Goal: Information Seeking & Learning: Learn about a topic

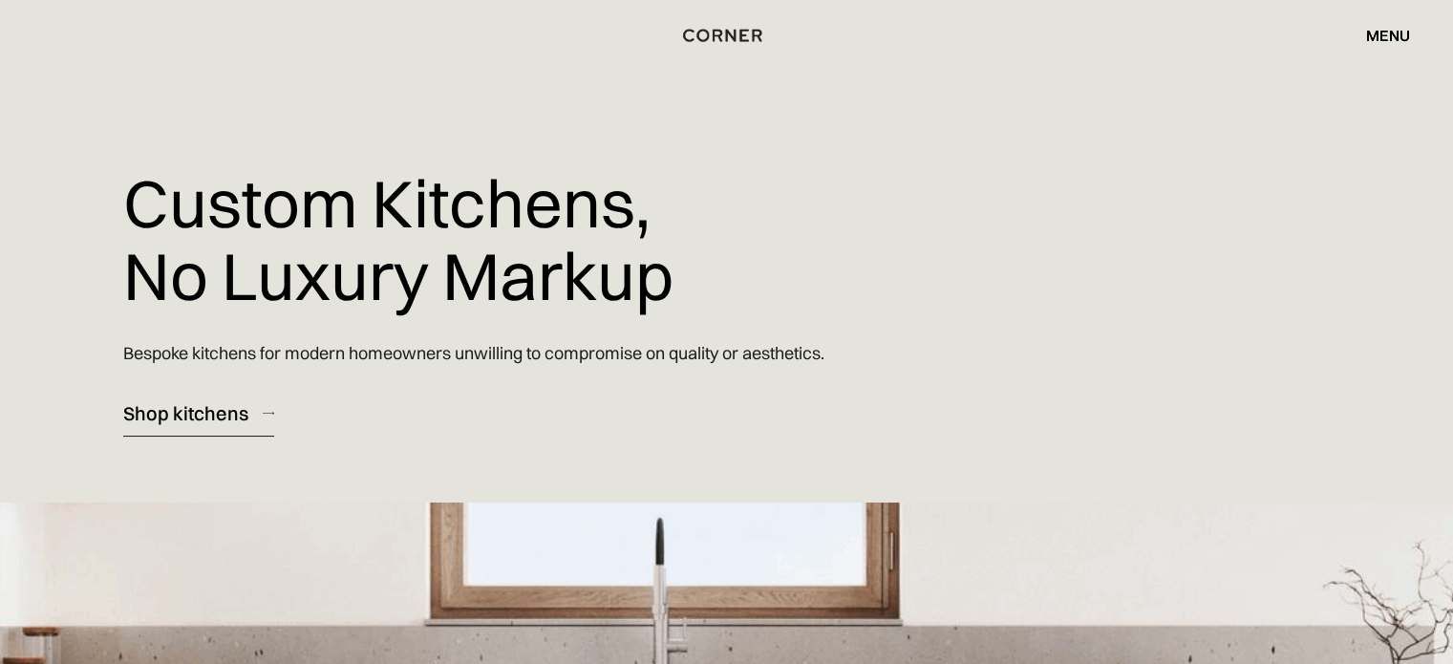
click at [169, 411] on div "Shop kitchens" at bounding box center [185, 413] width 125 height 26
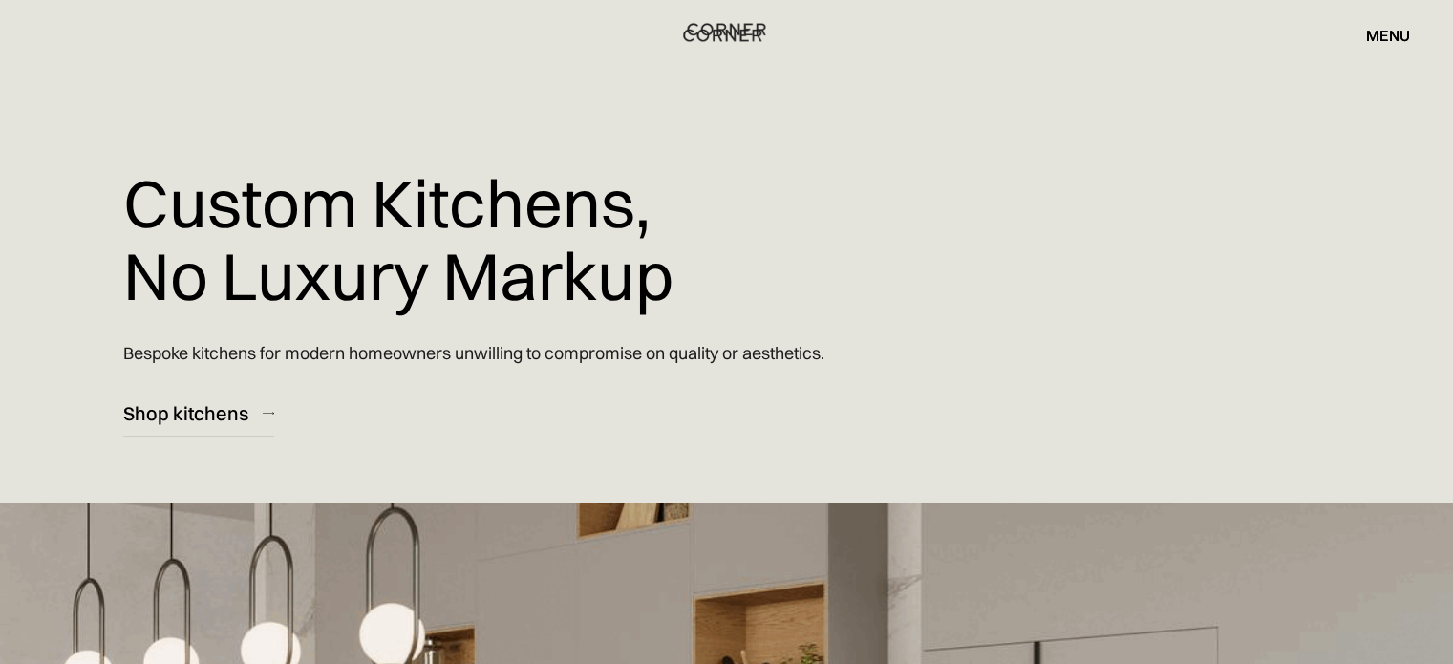
click at [736, 22] on img "home" at bounding box center [727, 29] width 78 height 25
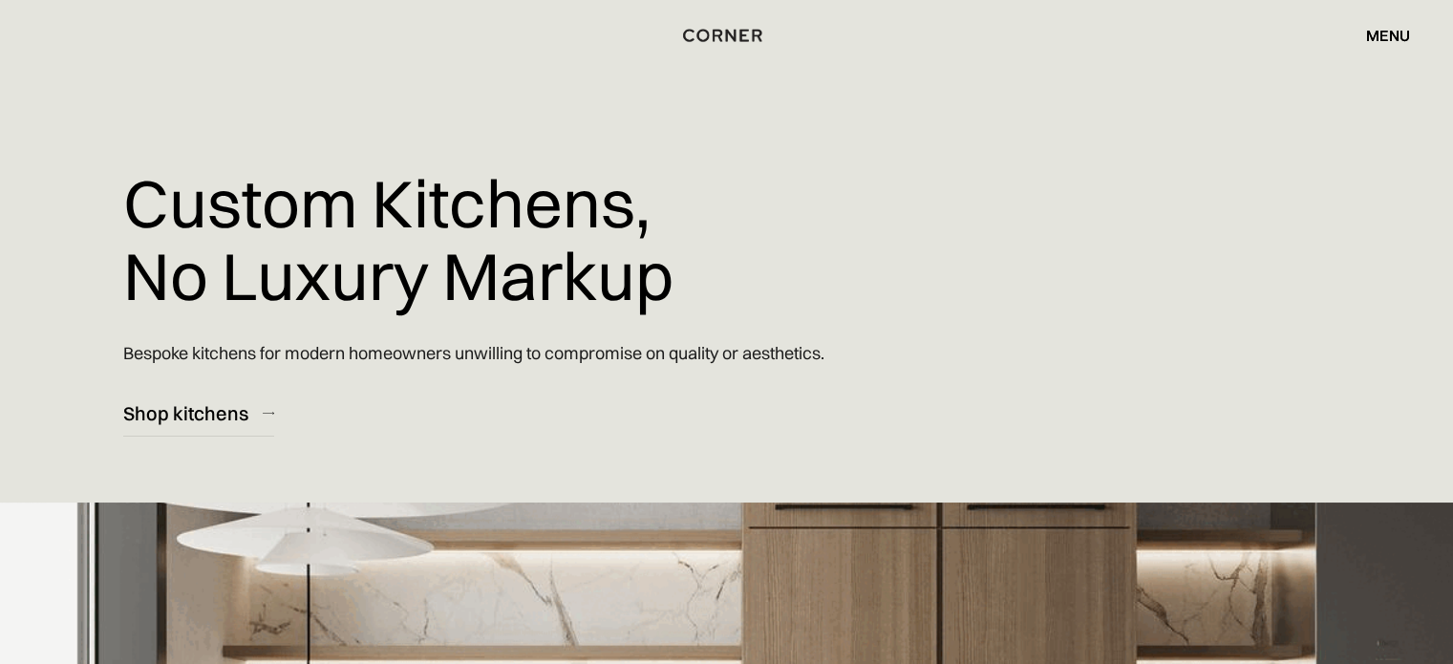
click at [1383, 28] on div "menu" at bounding box center [1388, 35] width 44 height 15
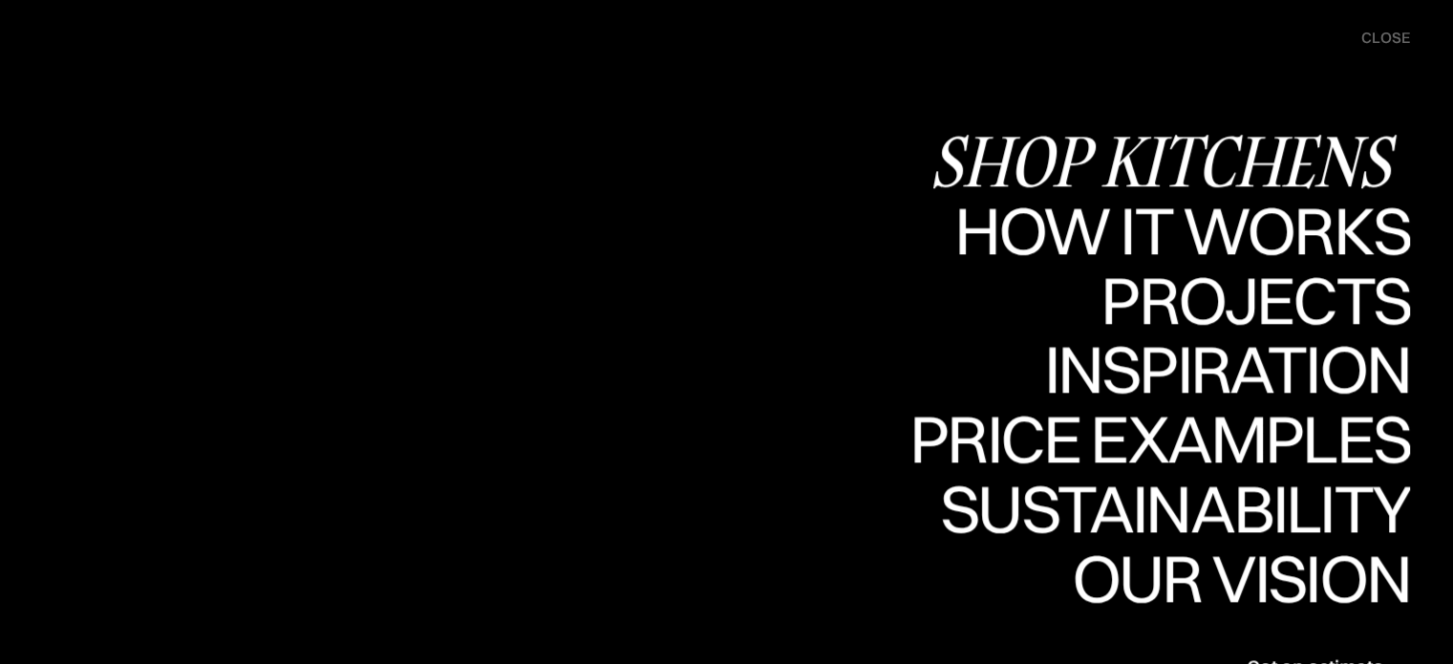
scroll to position [5, 0]
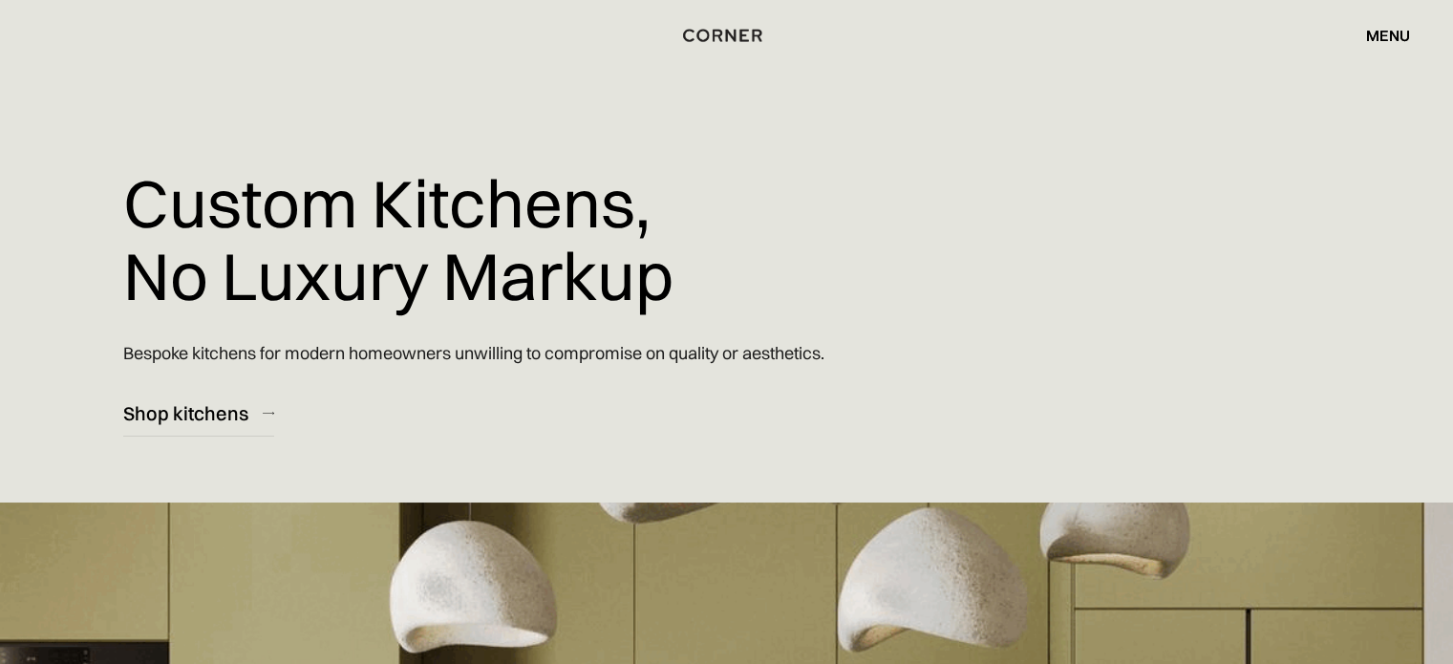
click at [1389, 28] on div "menu" at bounding box center [1388, 35] width 44 height 15
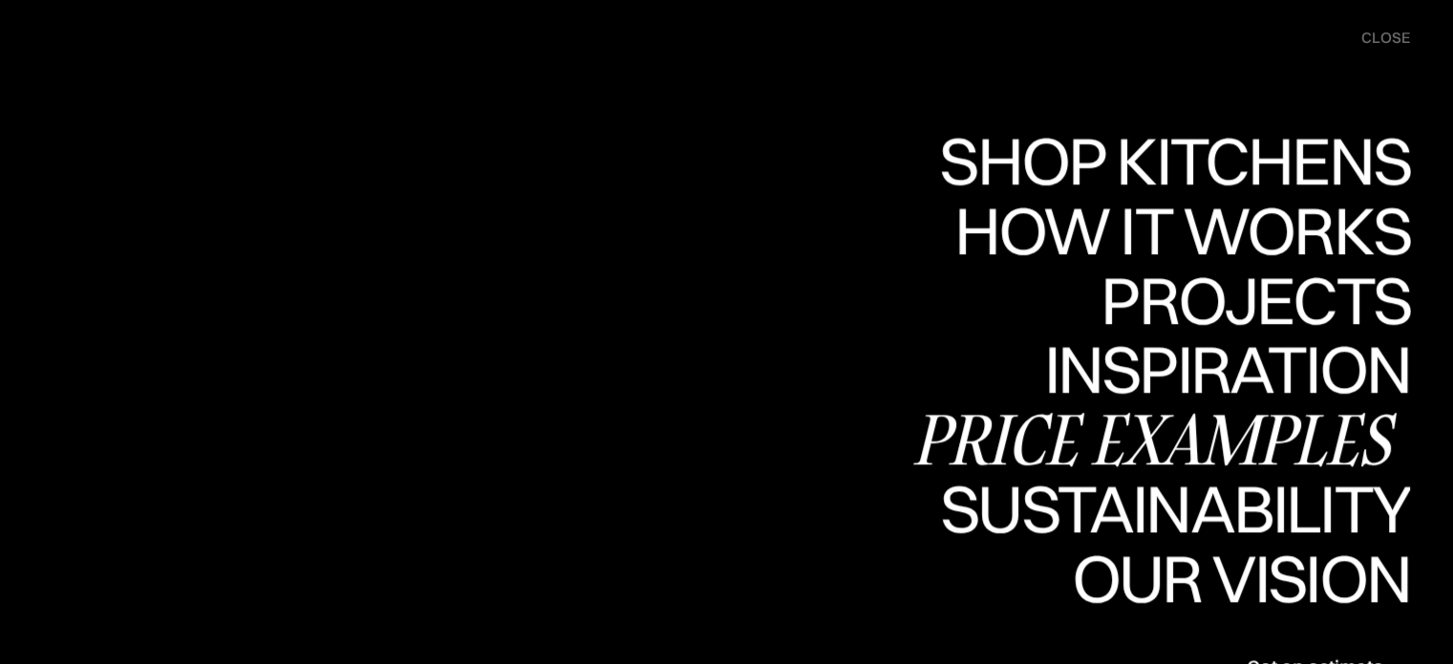
scroll to position [860, 0]
click at [1282, 435] on div "Price examples" at bounding box center [1159, 438] width 501 height 67
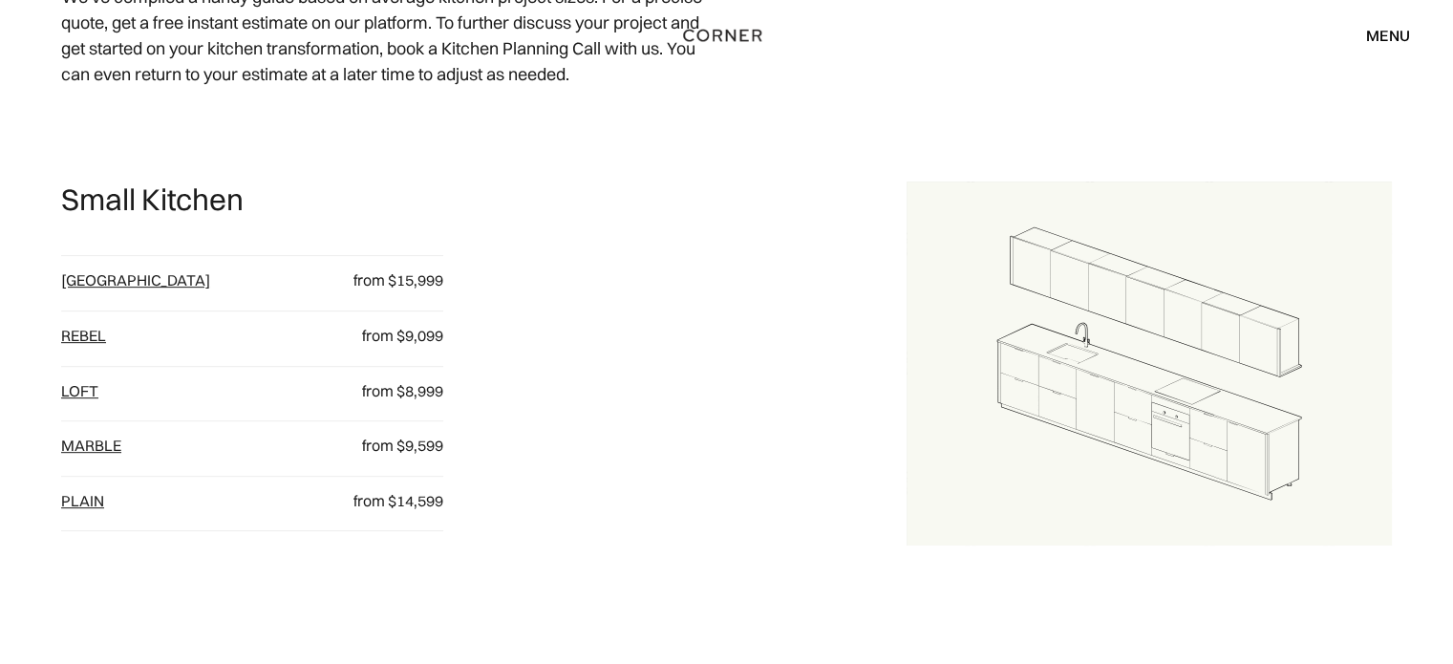
scroll to position [478, 0]
